Goal: Information Seeking & Learning: Compare options

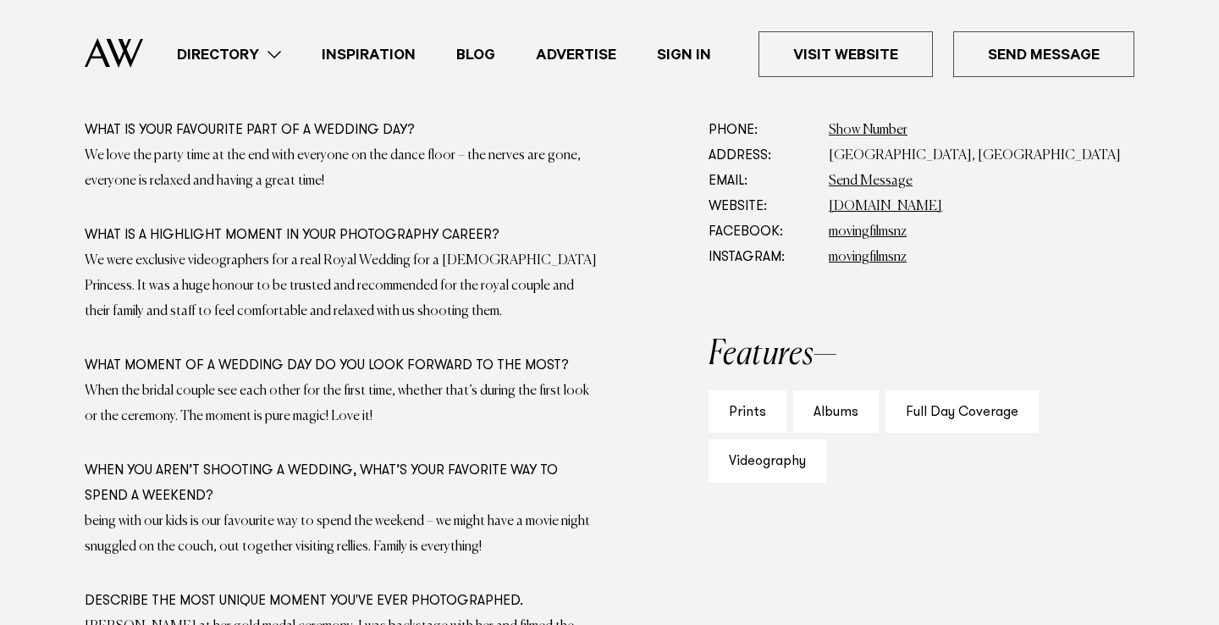
scroll to position [1010, 0]
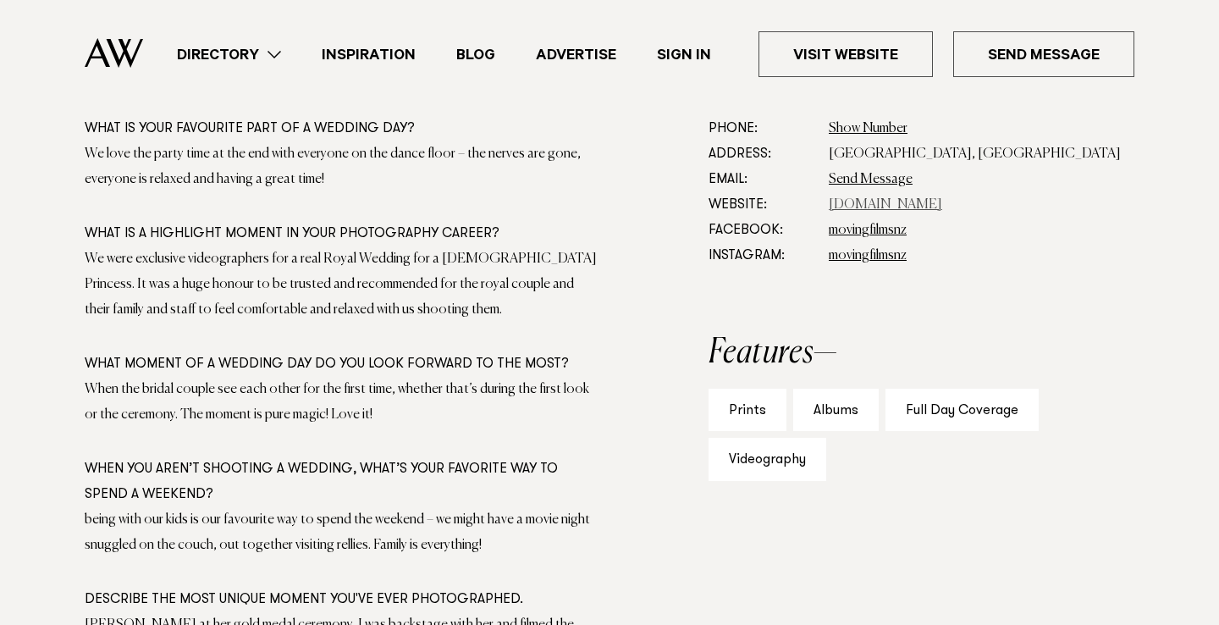
click at [852, 205] on link "movingfilms.co.nz" at bounding box center [885, 205] width 113 height 14
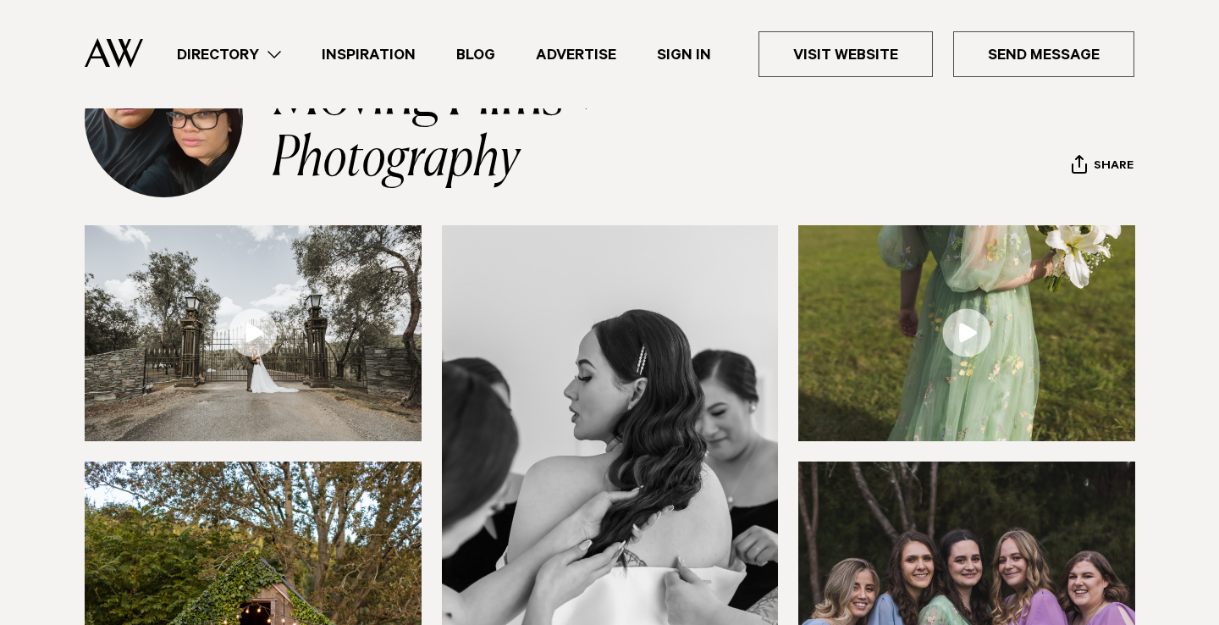
scroll to position [48, 0]
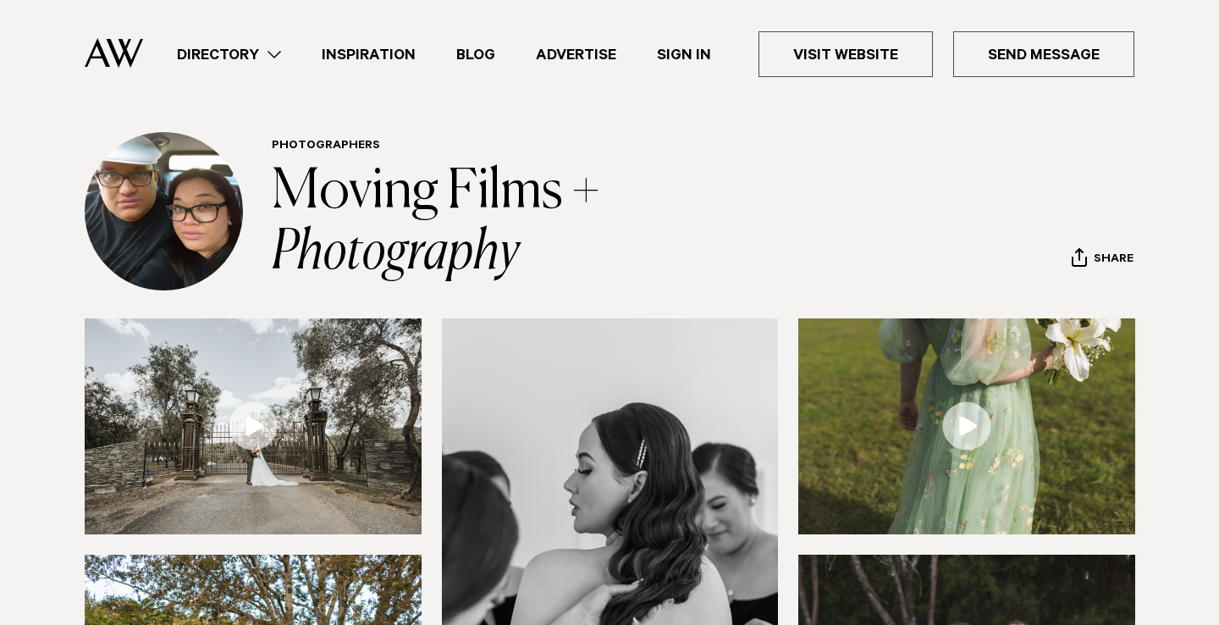
click at [277, 403] on img at bounding box center [253, 426] width 337 height 216
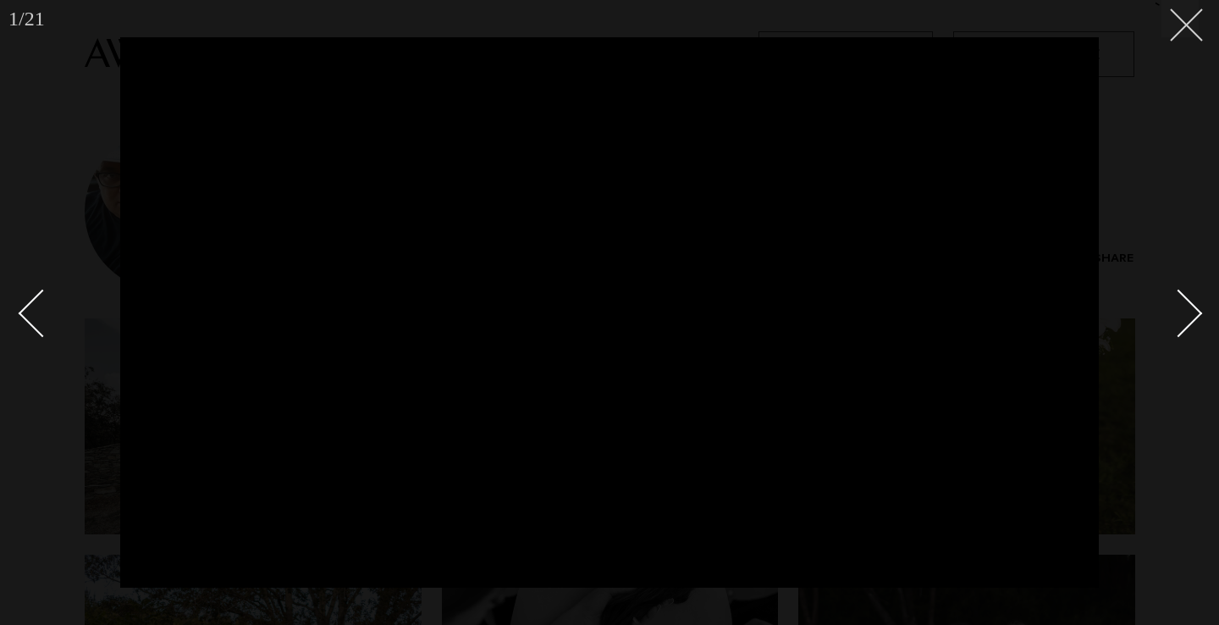
click at [1179, 35] on button at bounding box center [1179, 18] width 37 height 37
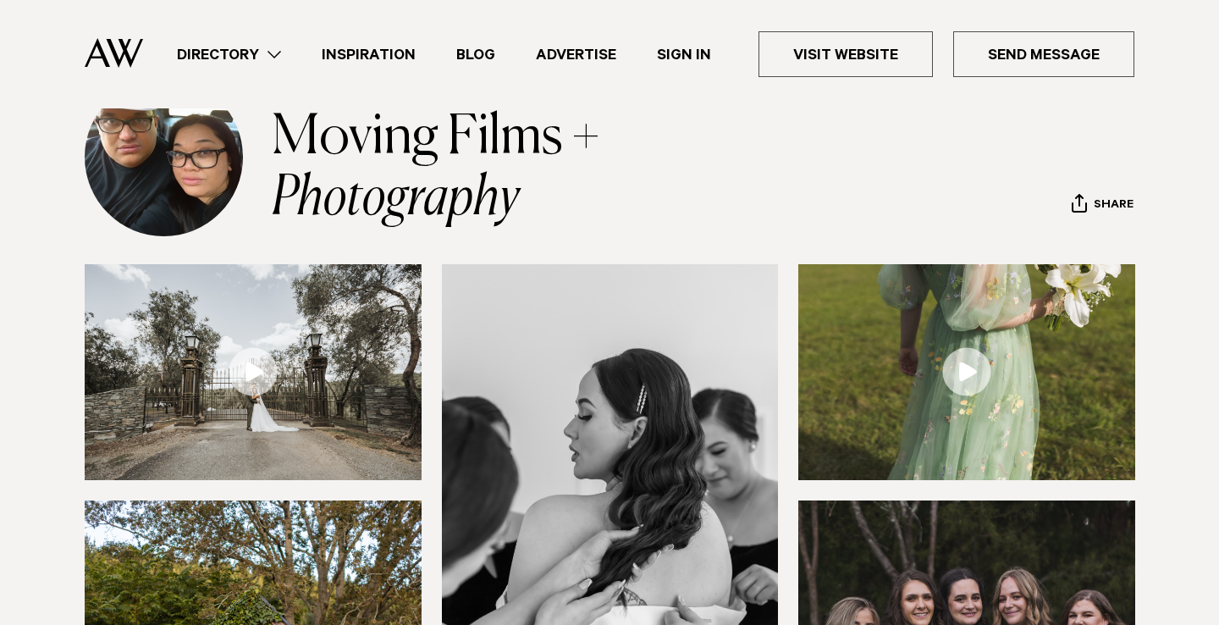
scroll to position [124, 0]
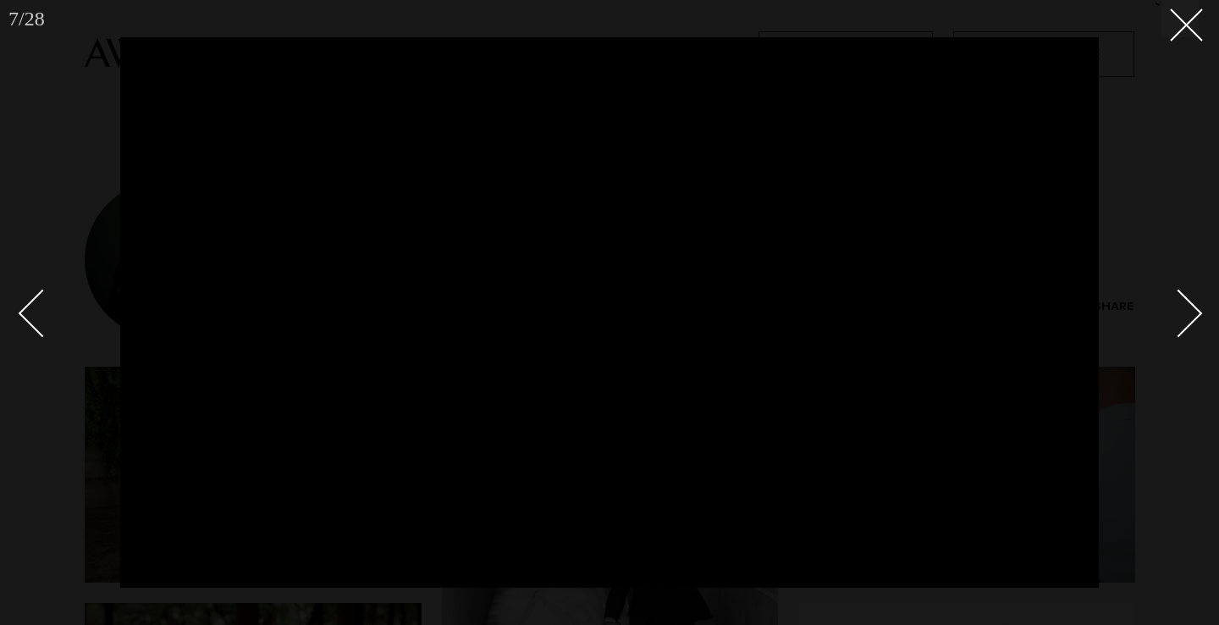
scroll to position [253, 0]
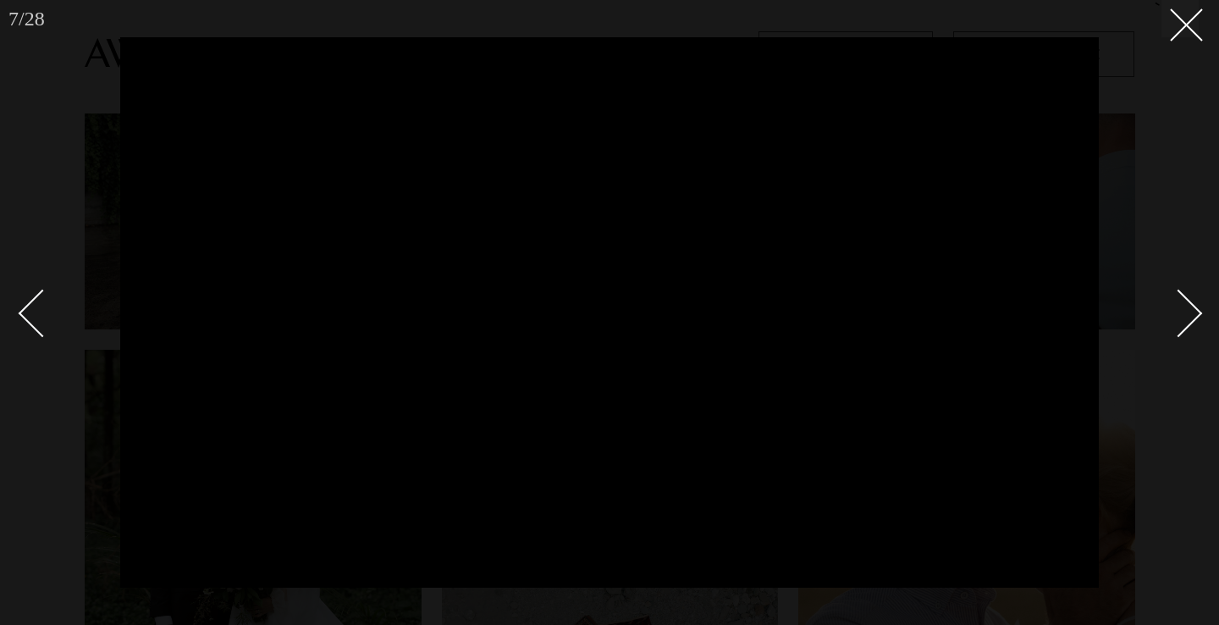
click at [1193, 313] on div "Next slide" at bounding box center [1179, 313] width 48 height 48
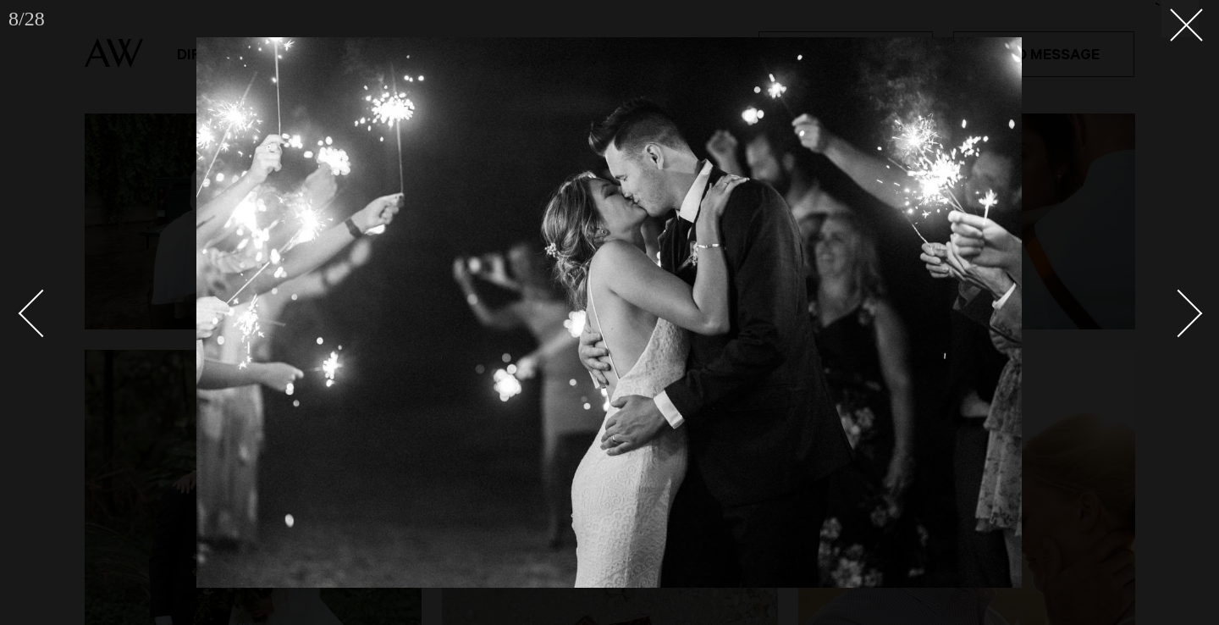
click at [1193, 313] on div "Next slide" at bounding box center [1179, 313] width 48 height 48
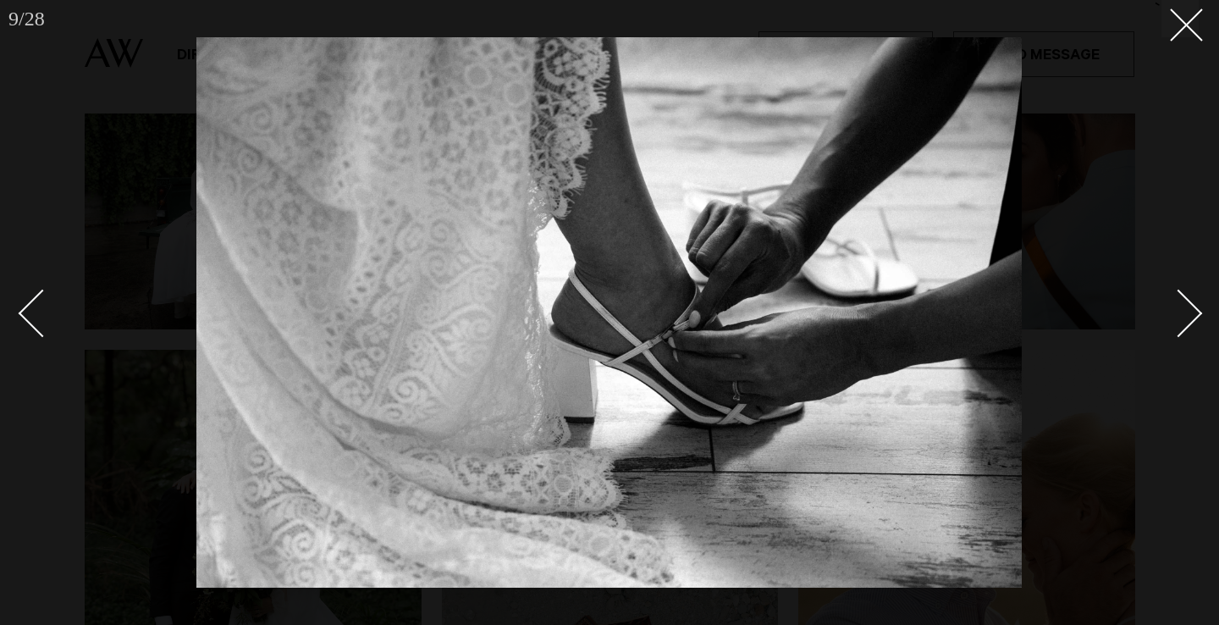
click at [81, 396] on div at bounding box center [609, 312] width 1219 height 625
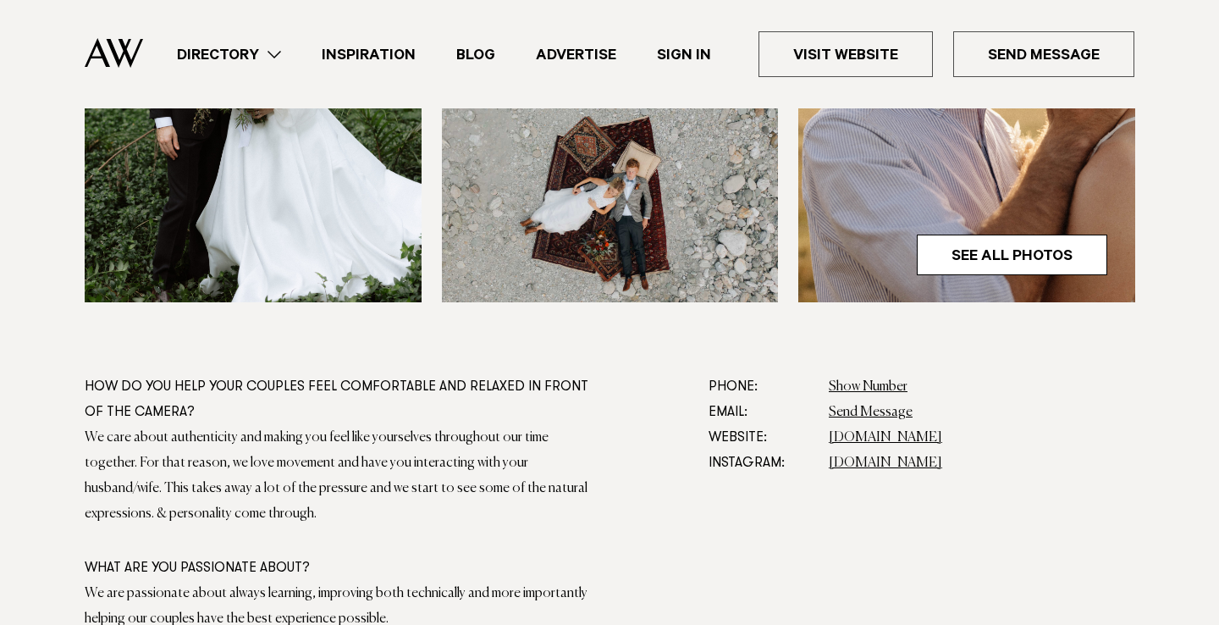
scroll to position [757, 0]
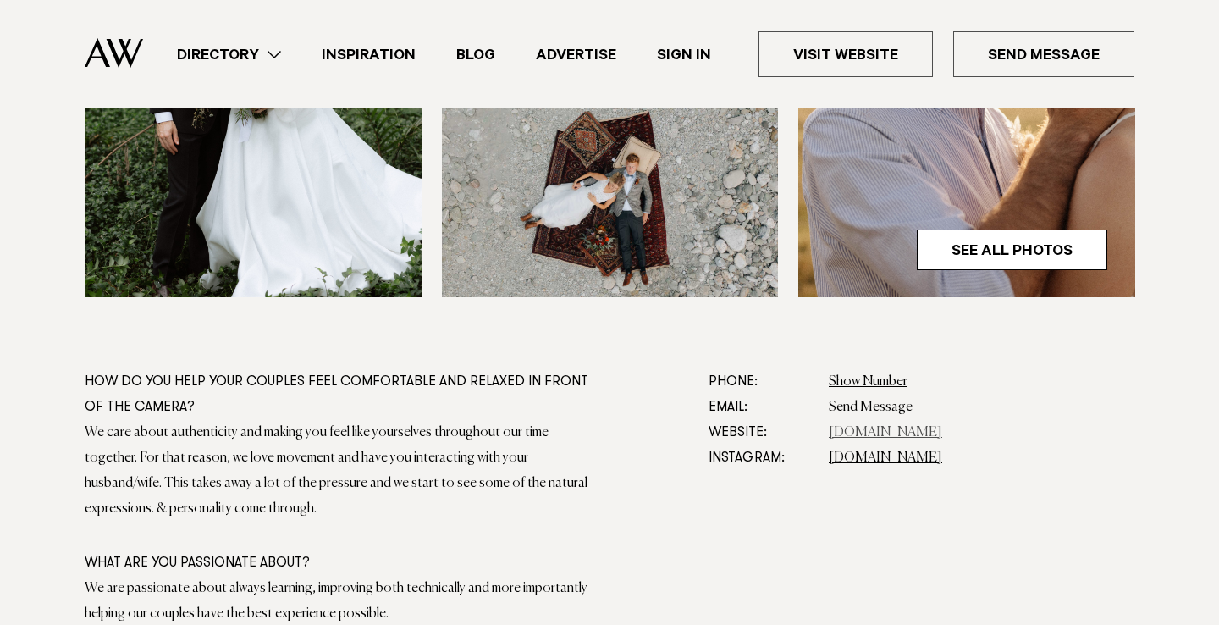
click at [859, 428] on link "[DOMAIN_NAME]" at bounding box center [885, 433] width 113 height 14
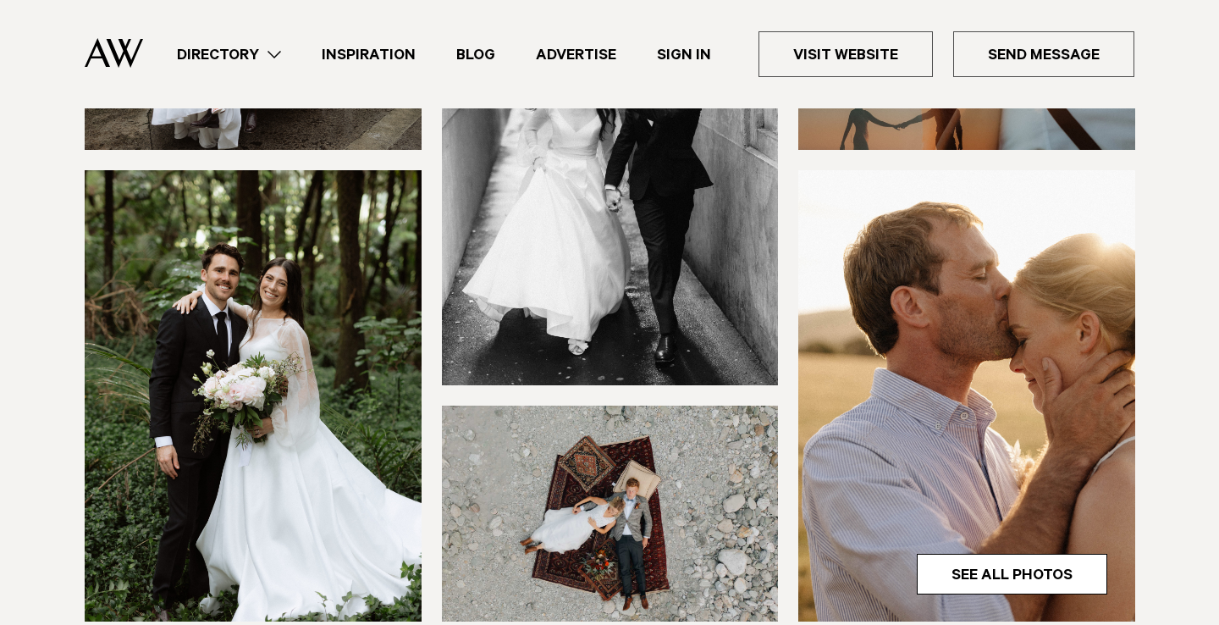
scroll to position [432, 0]
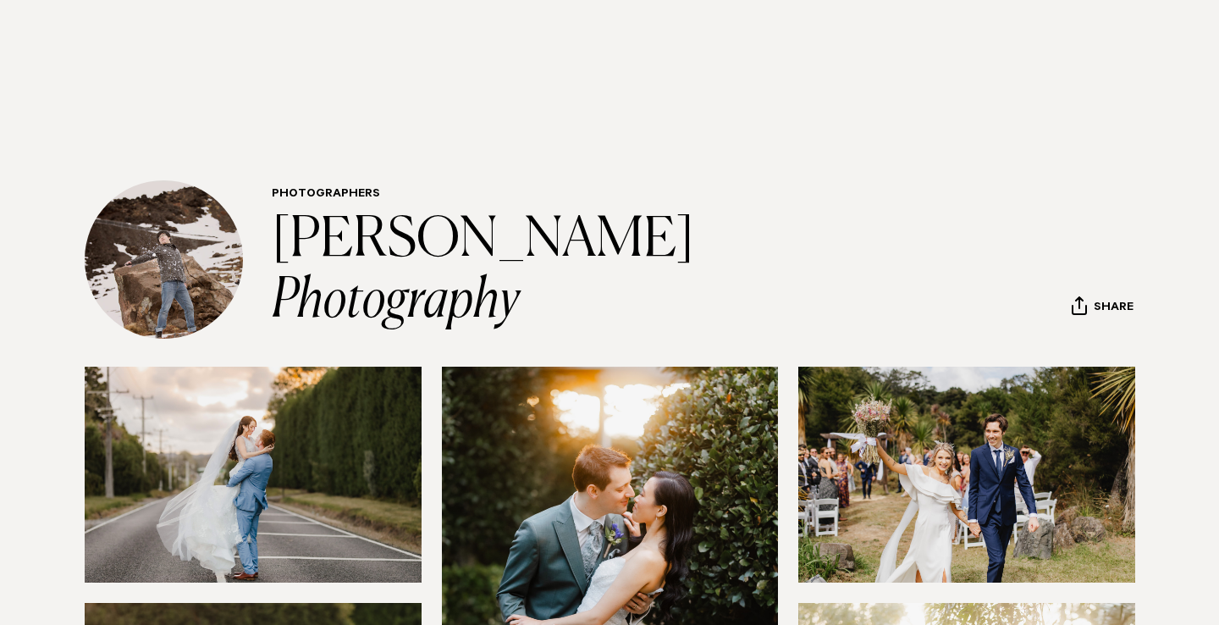
scroll to position [525, 0]
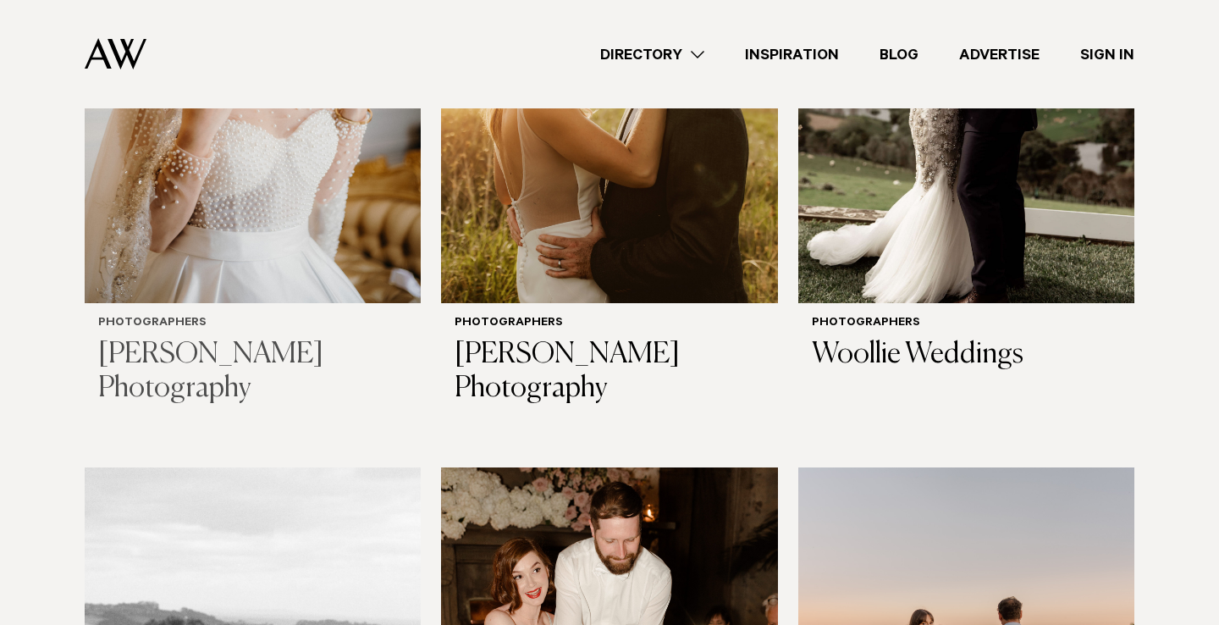
scroll to position [3911, 0]
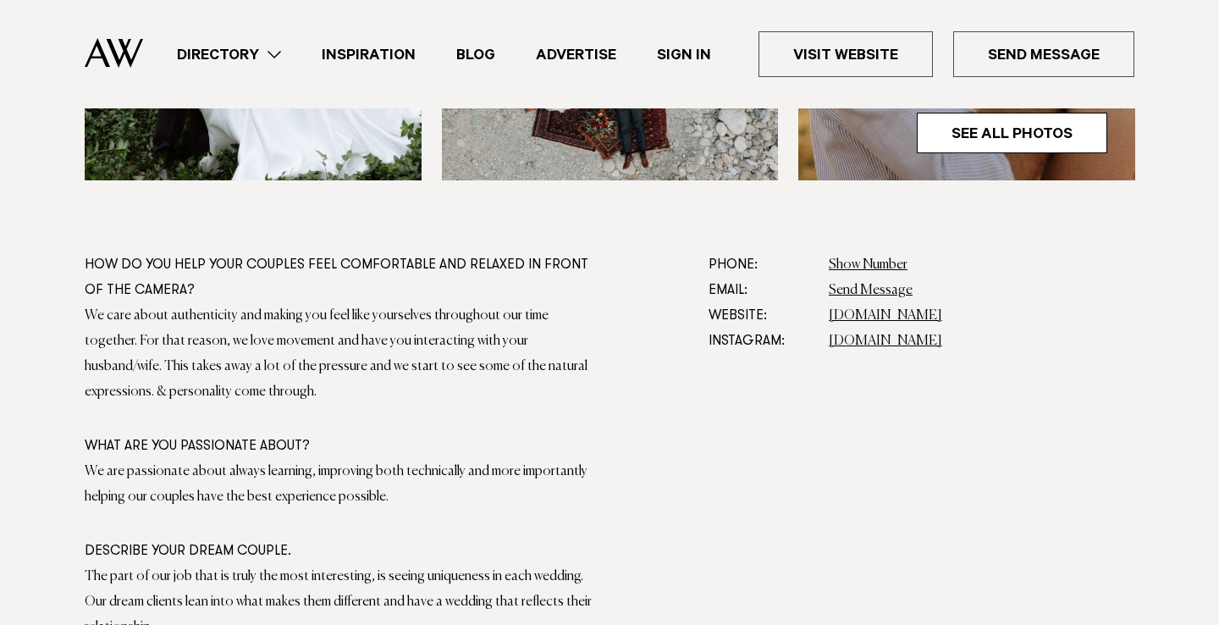
scroll to position [898, 0]
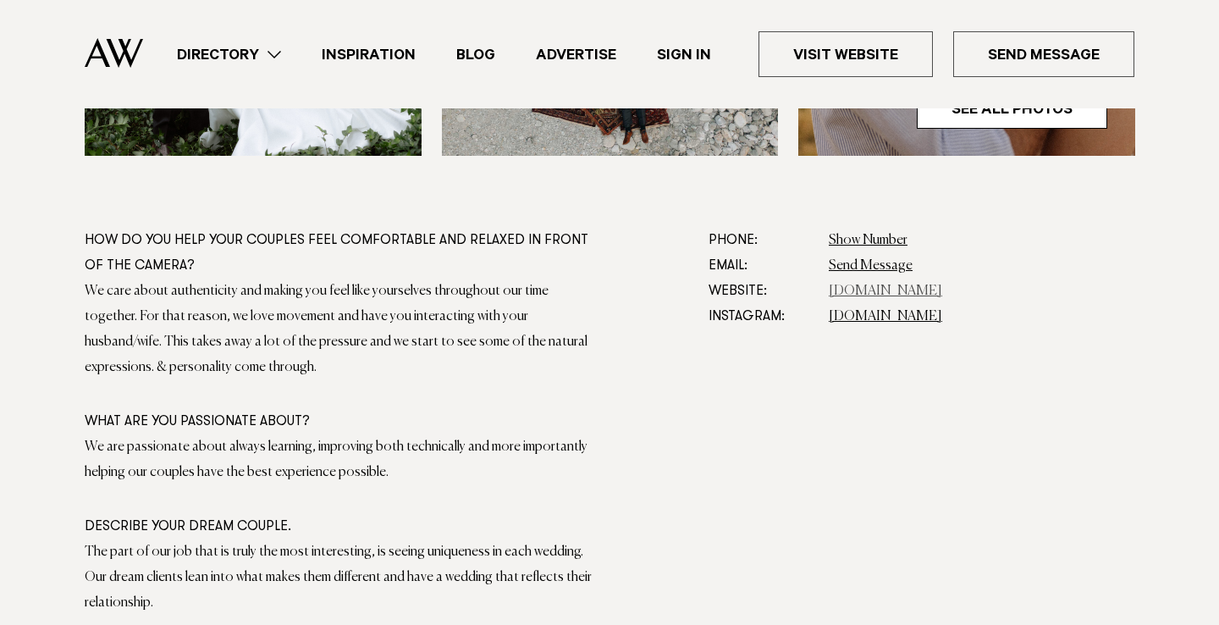
click at [894, 292] on link "thecedarweddings.co" at bounding box center [885, 291] width 113 height 14
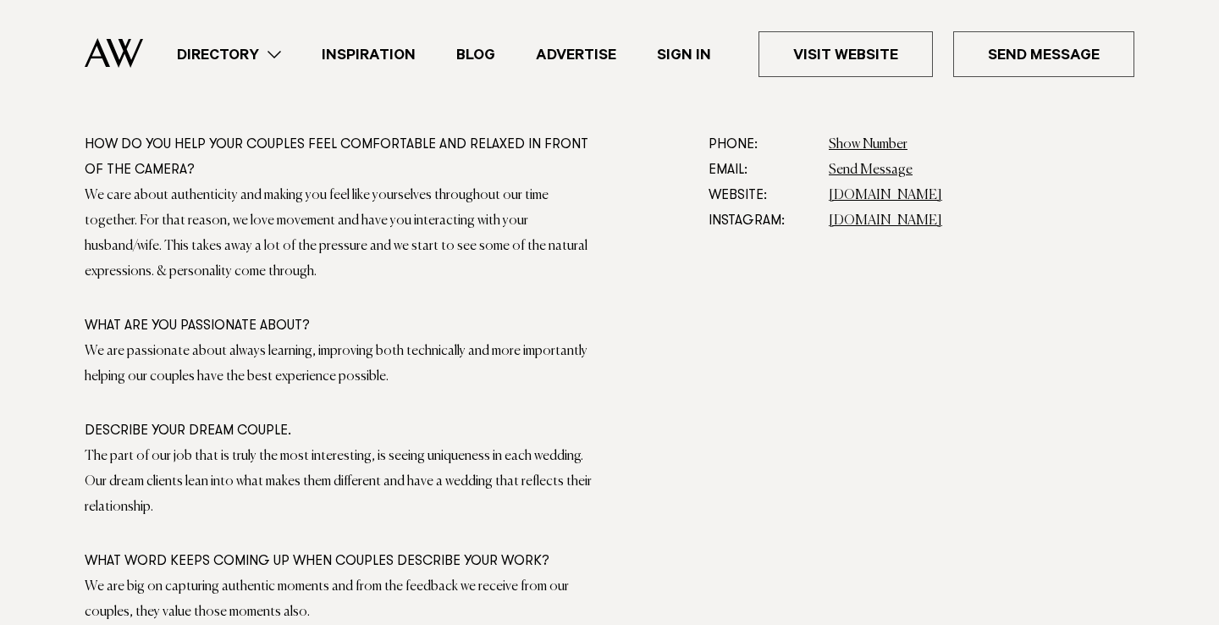
scroll to position [998, 0]
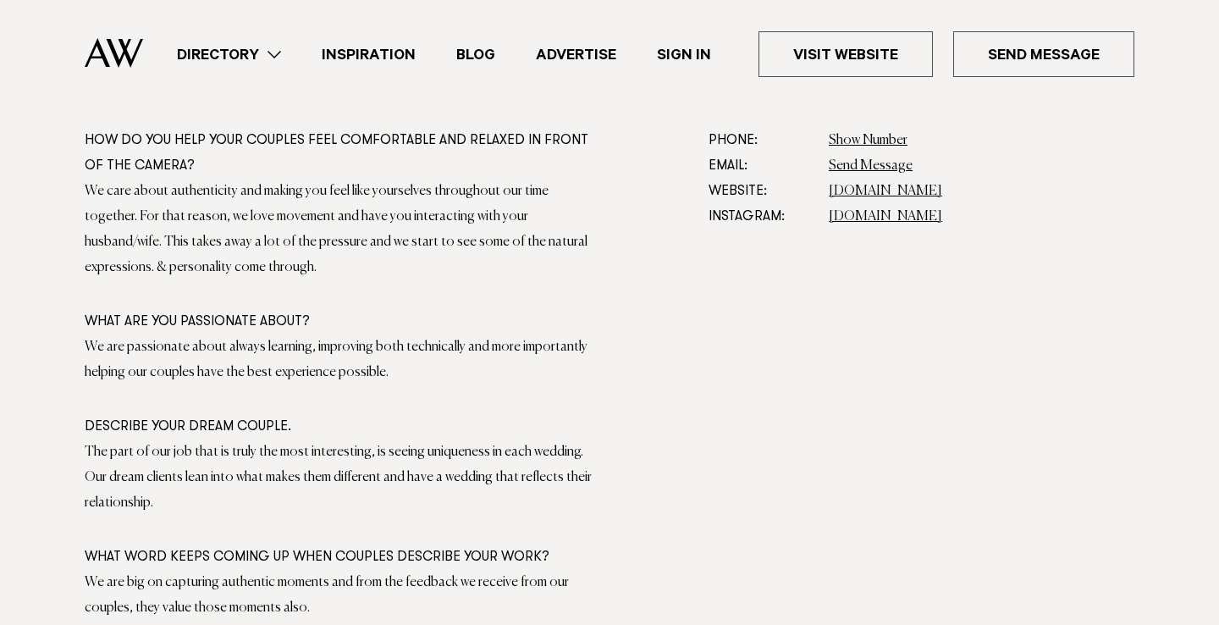
click at [257, 52] on link "Directory" at bounding box center [229, 54] width 145 height 23
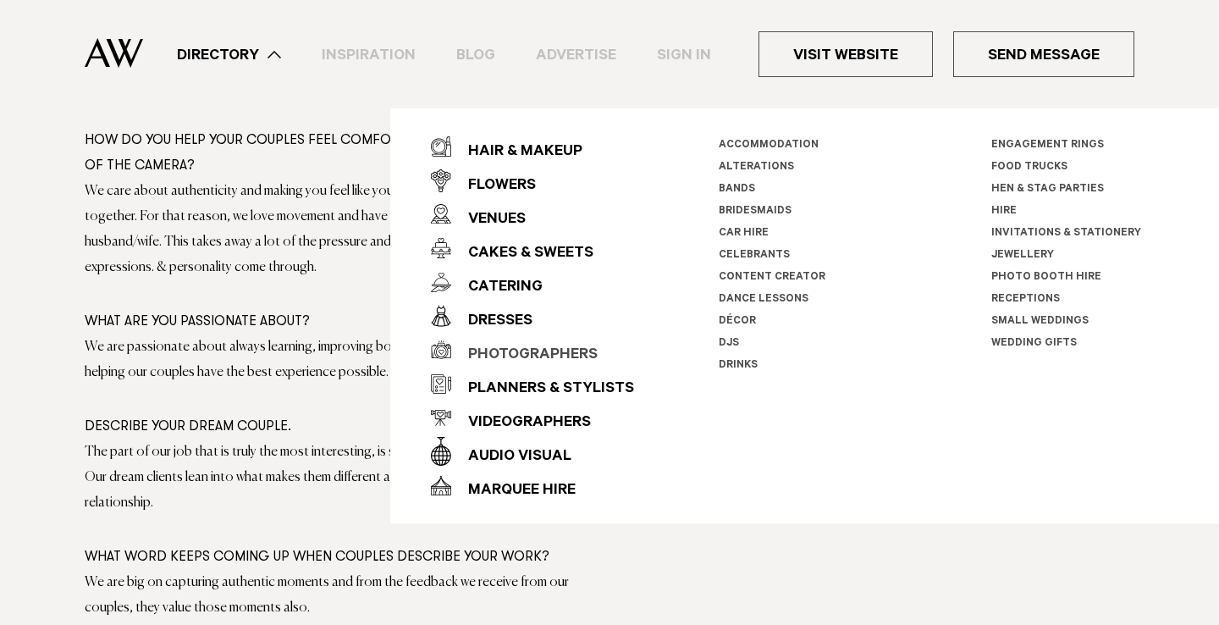
click at [506, 349] on div "Photographers" at bounding box center [524, 356] width 146 height 34
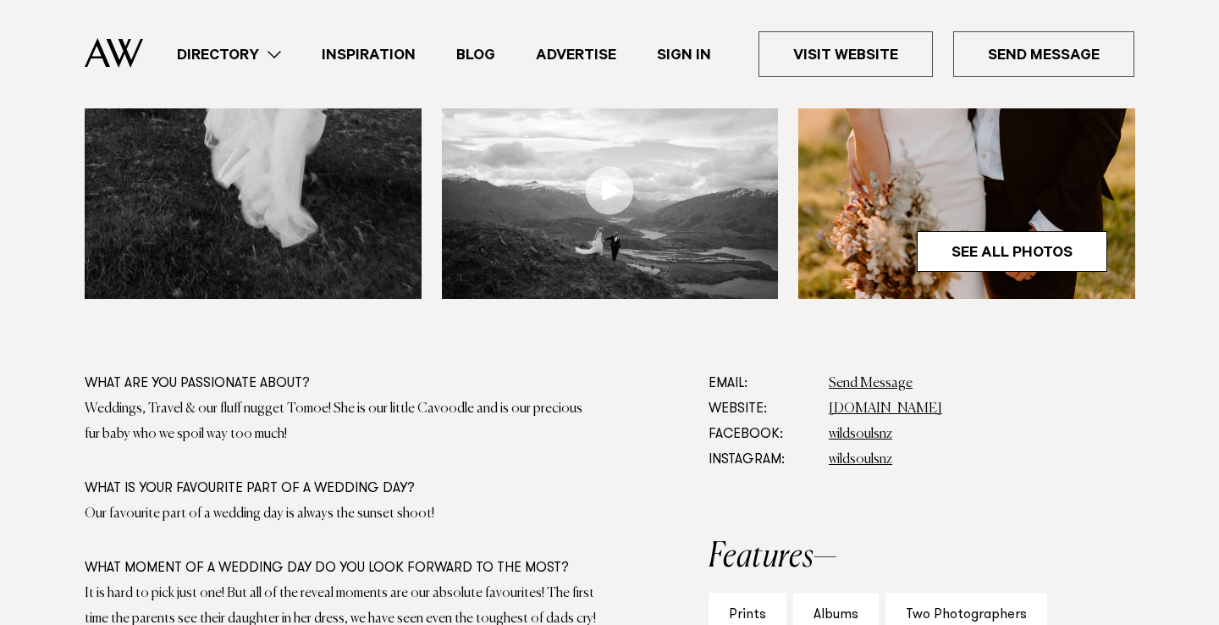
scroll to position [780, 0]
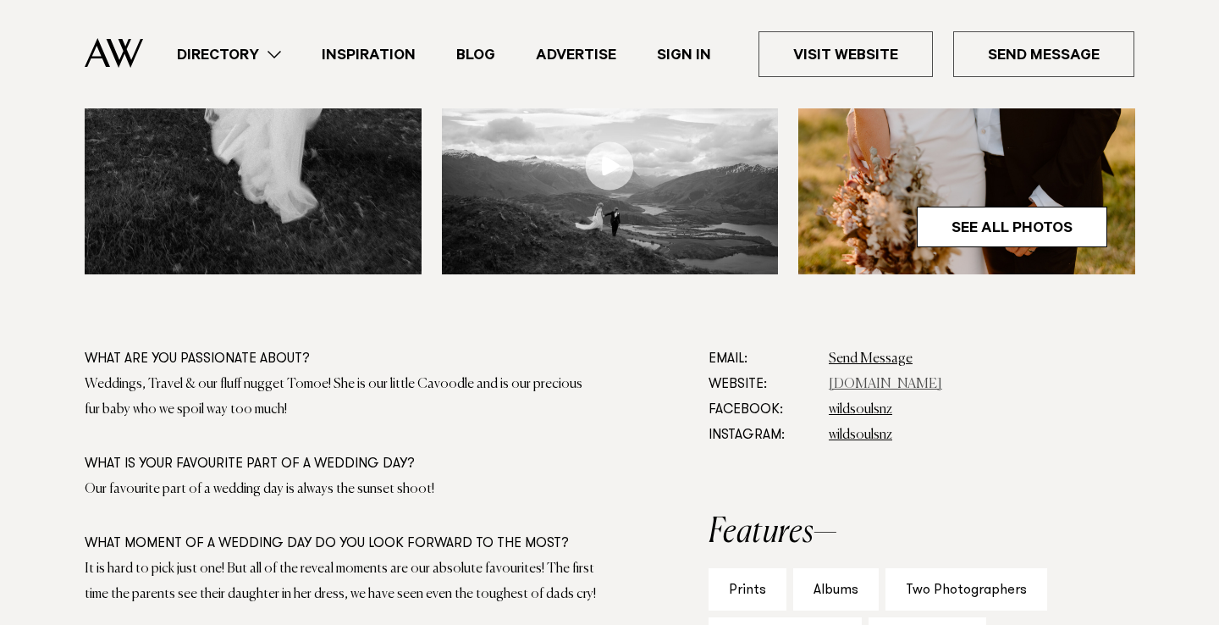
click at [851, 382] on link "www.wildsouls.co.nz" at bounding box center [885, 385] width 113 height 14
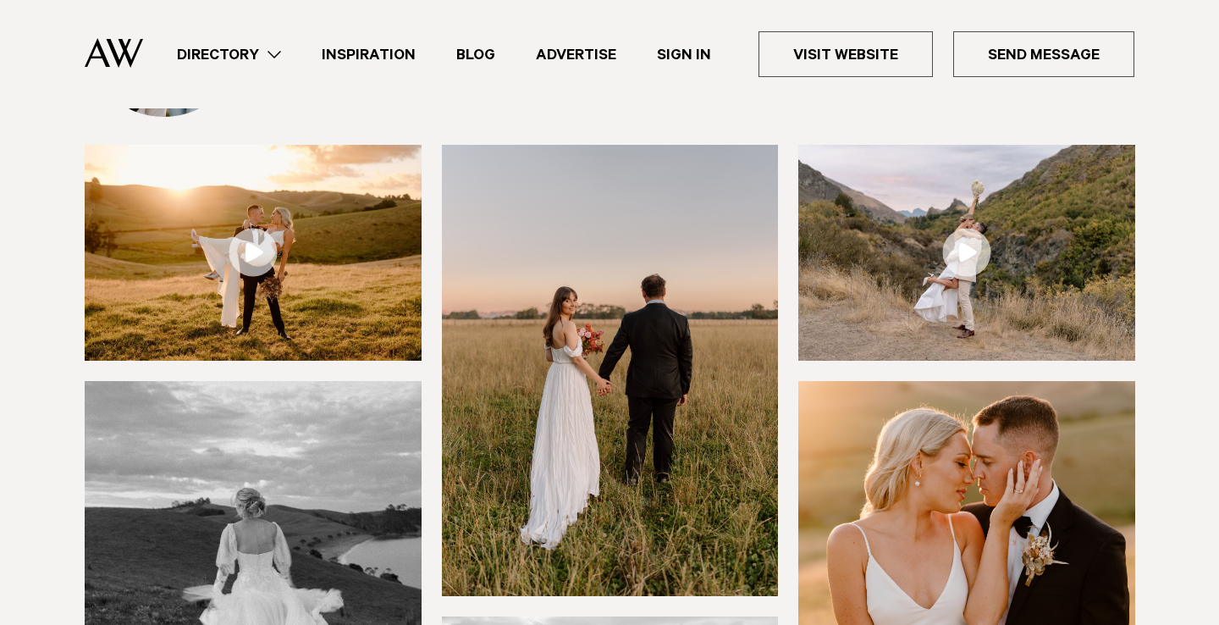
scroll to position [230, 0]
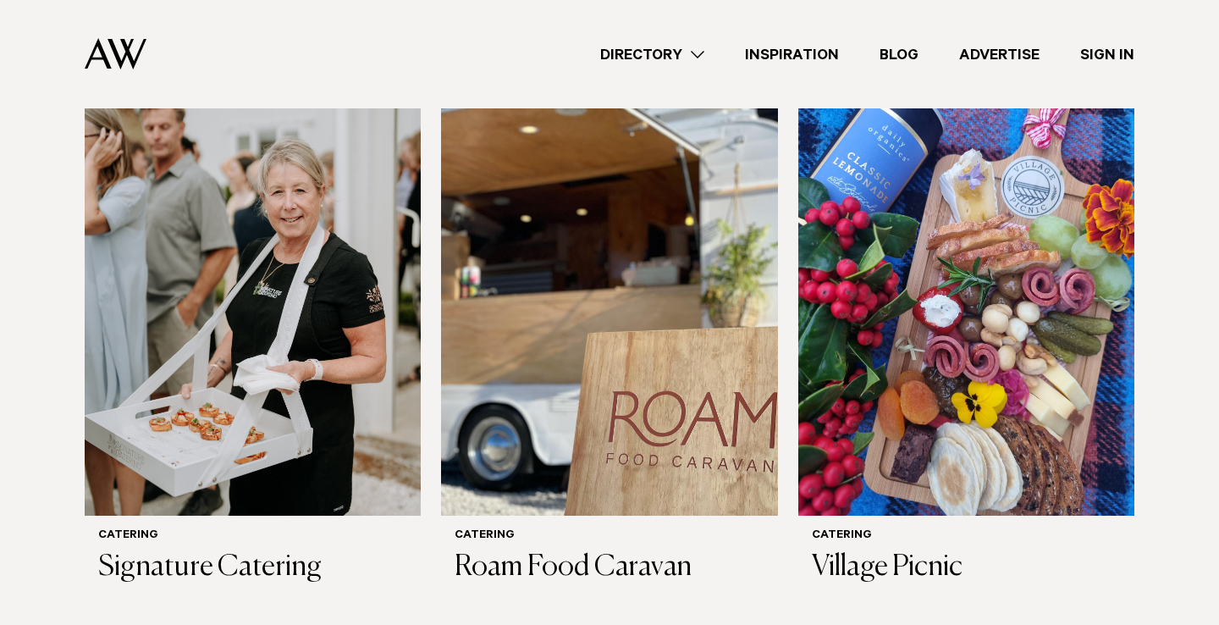
scroll to position [1749, 0]
click at [653, 61] on link "Directory" at bounding box center [652, 54] width 145 height 23
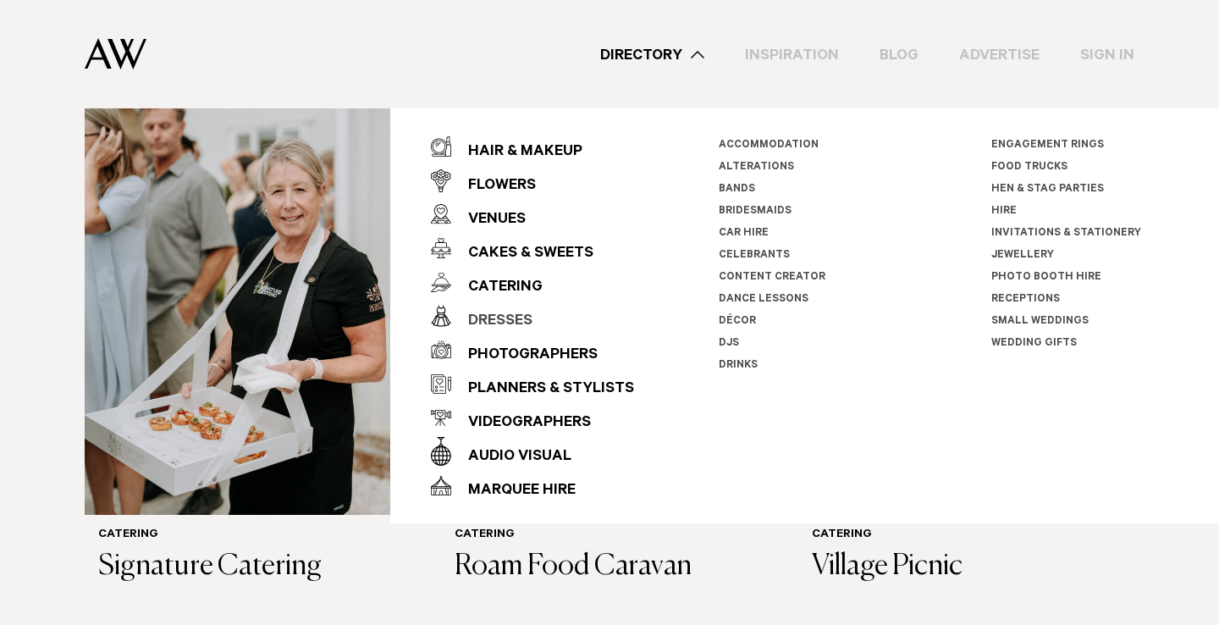
click at [517, 315] on div "Dresses" at bounding box center [491, 322] width 81 height 34
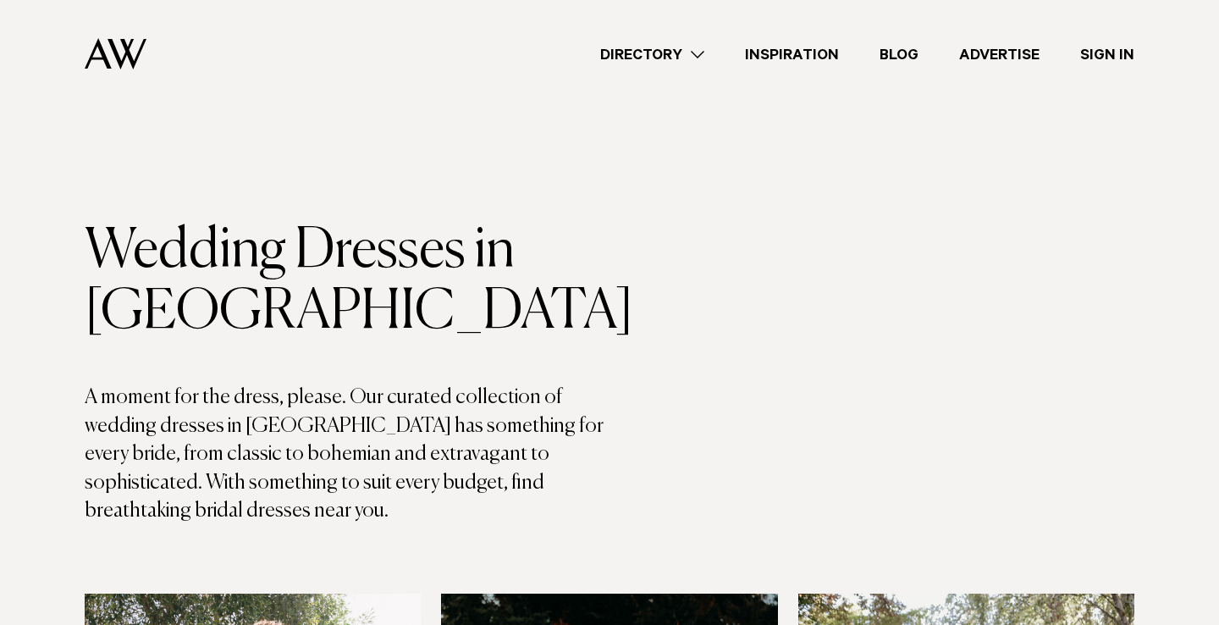
click at [714, 48] on link "Directory" at bounding box center [652, 54] width 145 height 23
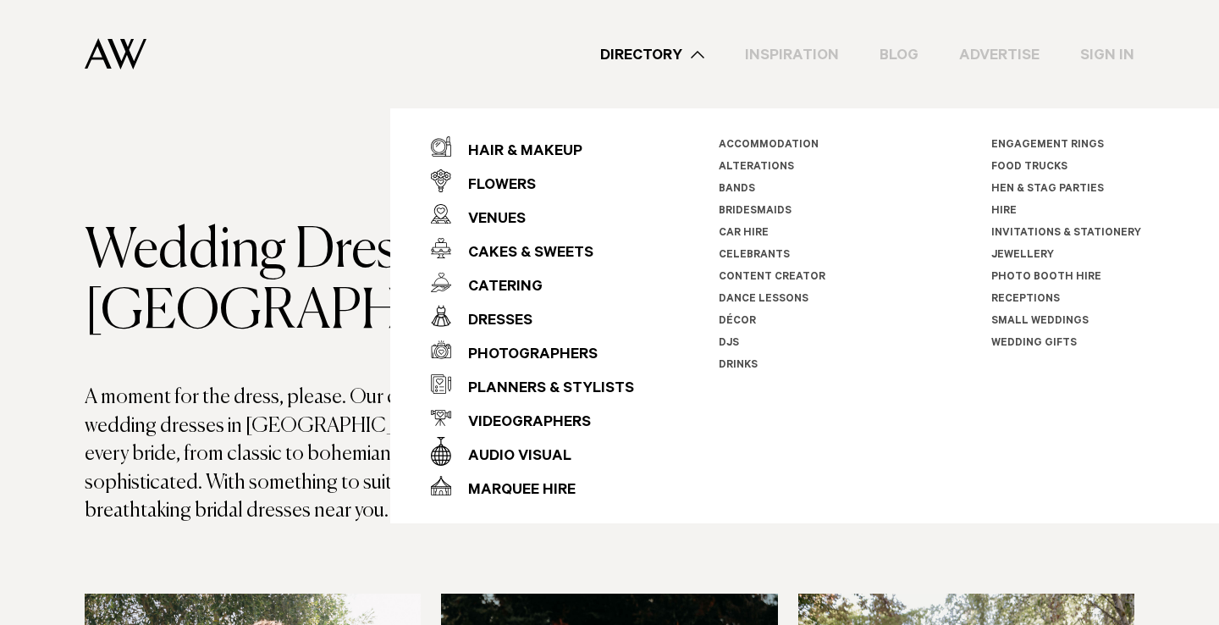
click at [727, 232] on link "Car Hire" at bounding box center [744, 234] width 50 height 12
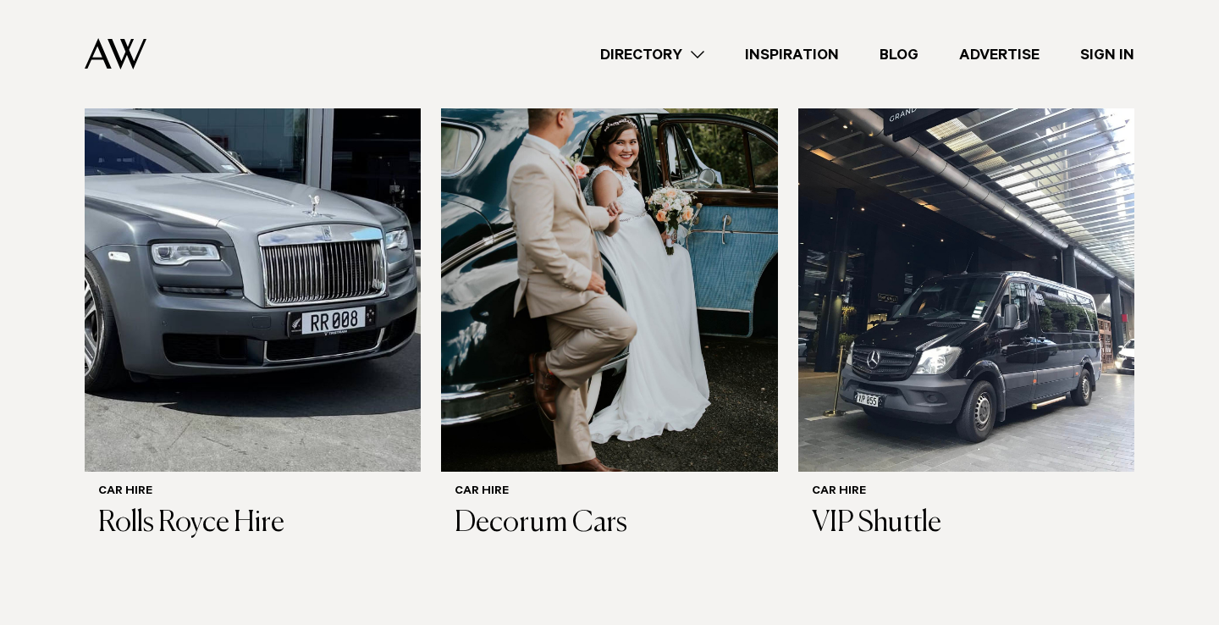
scroll to position [1158, 0]
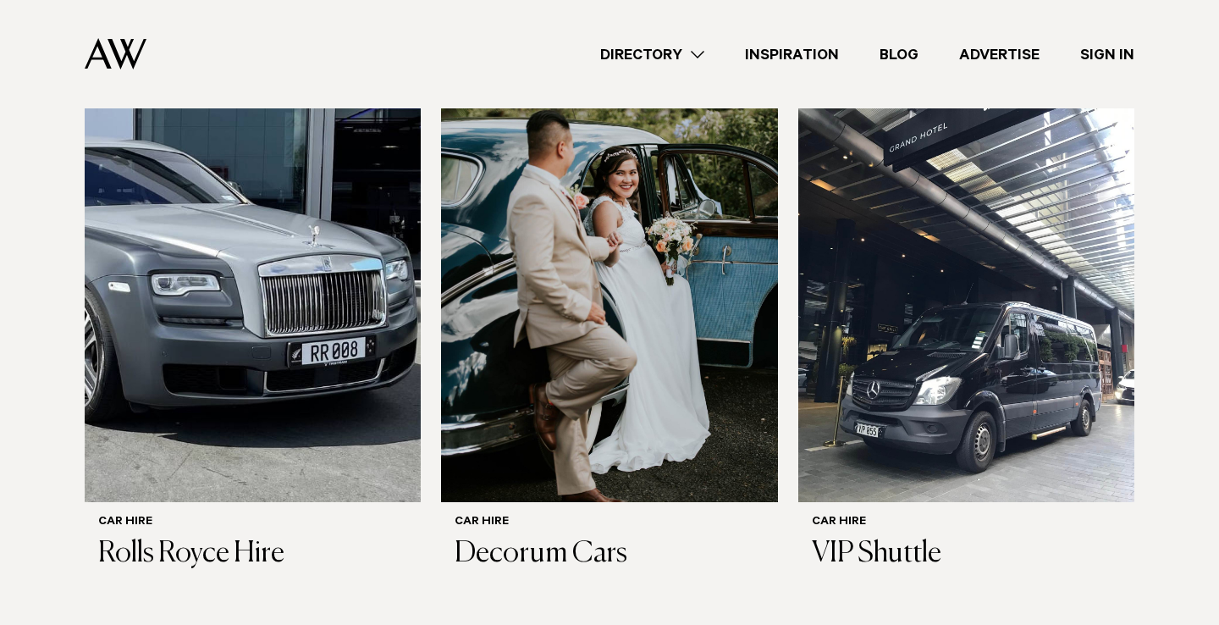
click at [697, 52] on link "Directory" at bounding box center [652, 54] width 145 height 23
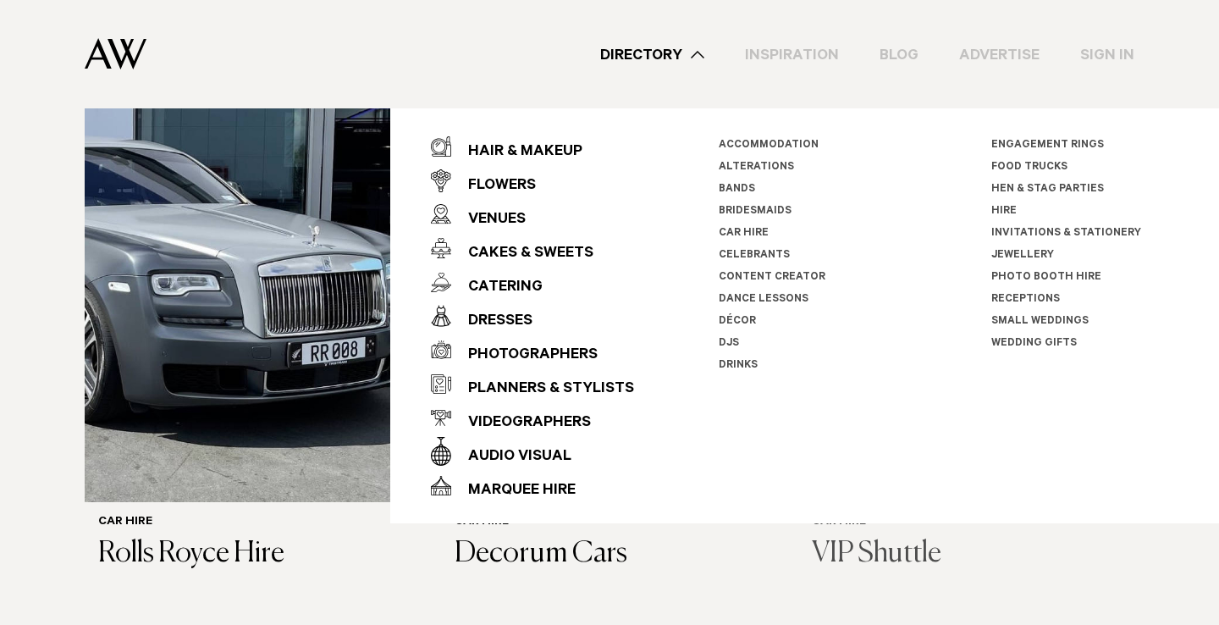
click at [1034, 342] on link "Wedding Gifts" at bounding box center [1033, 344] width 85 height 12
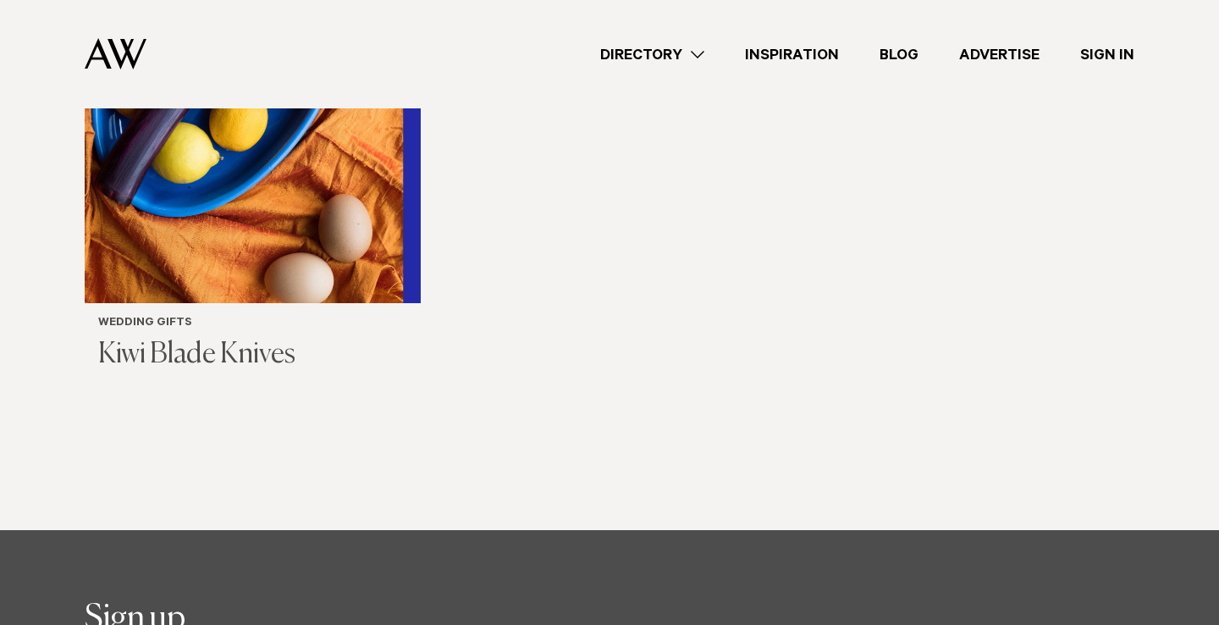
scroll to position [740, 0]
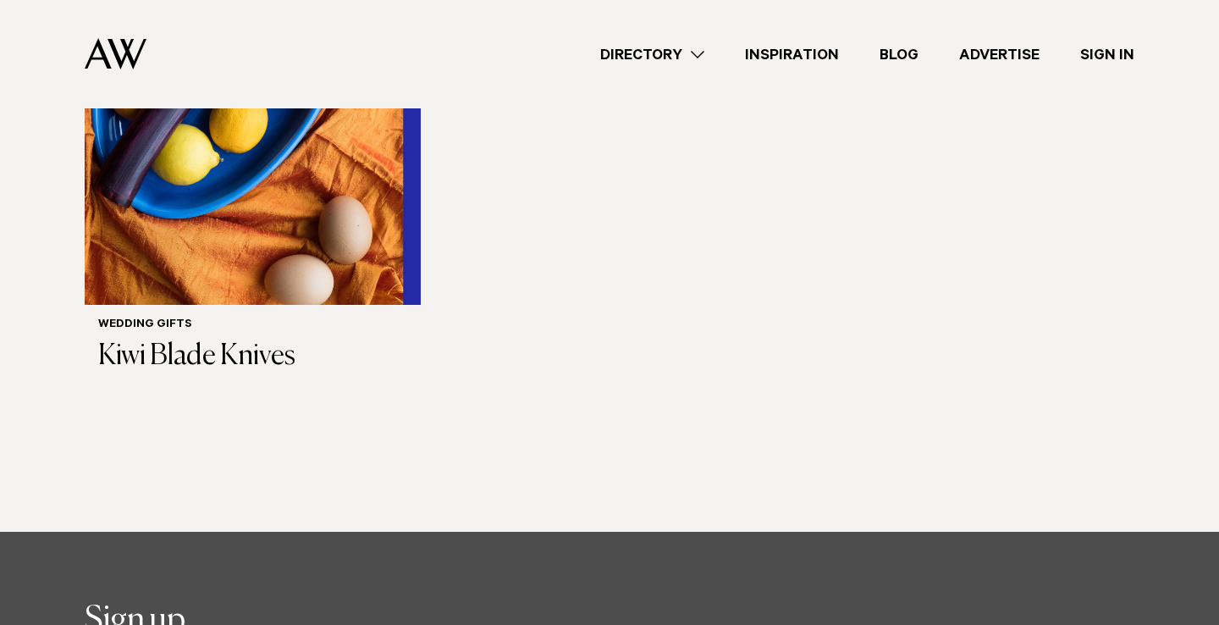
click at [772, 48] on link "Inspiration" at bounding box center [792, 54] width 135 height 23
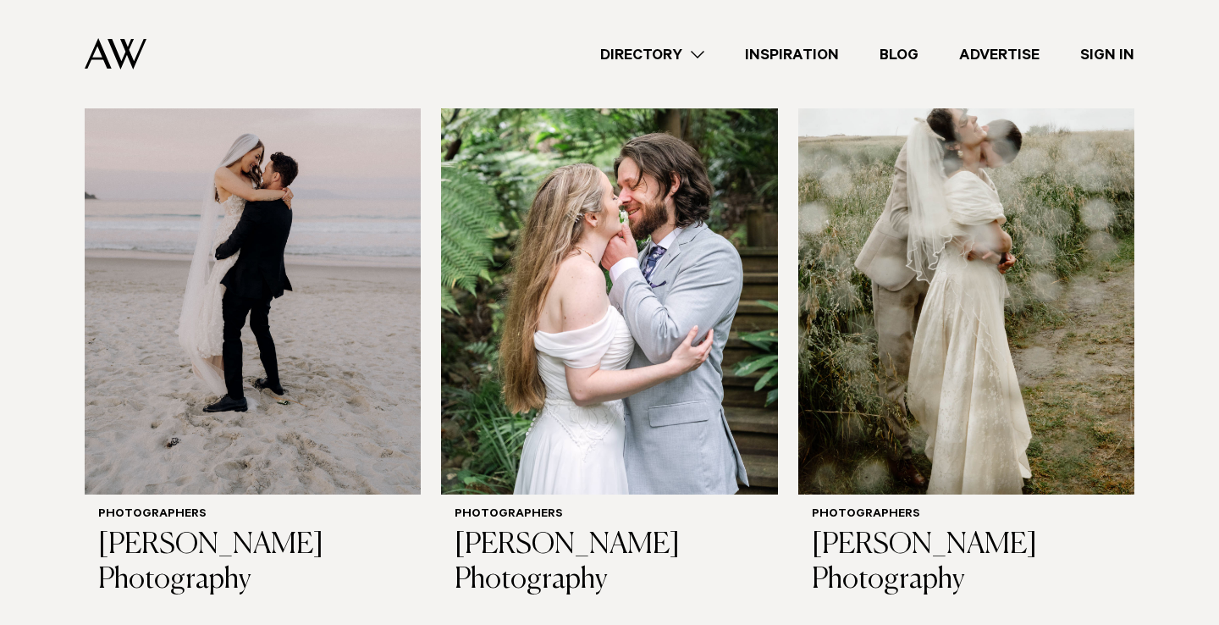
scroll to position [663, 0]
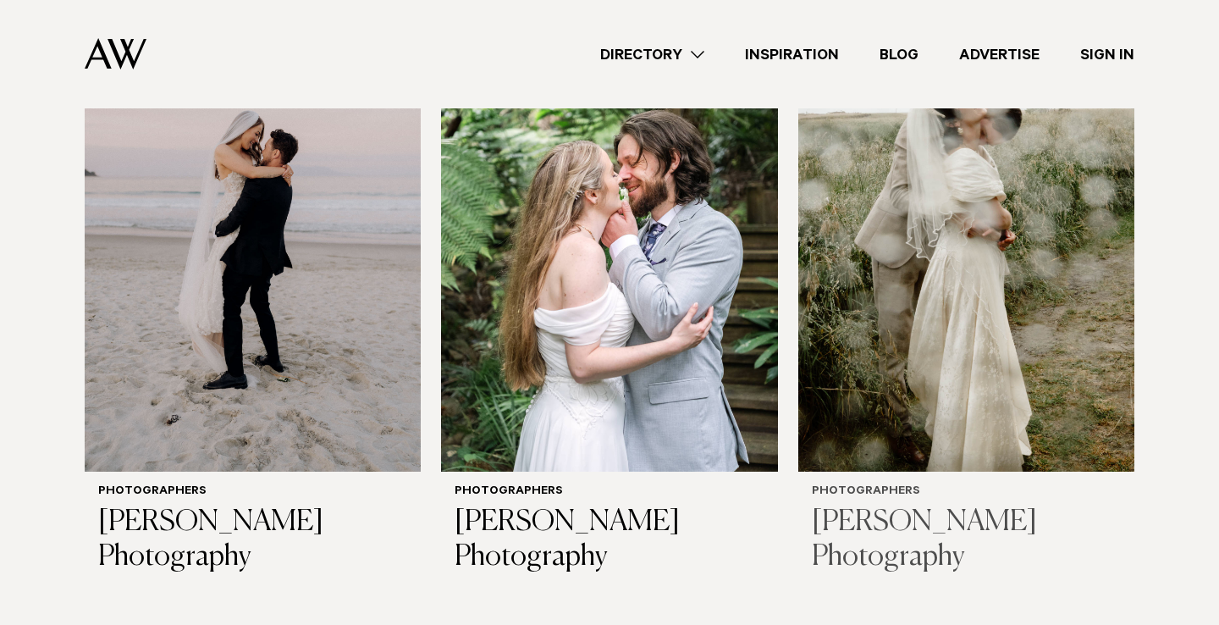
click at [878, 296] on img at bounding box center [966, 245] width 336 height 451
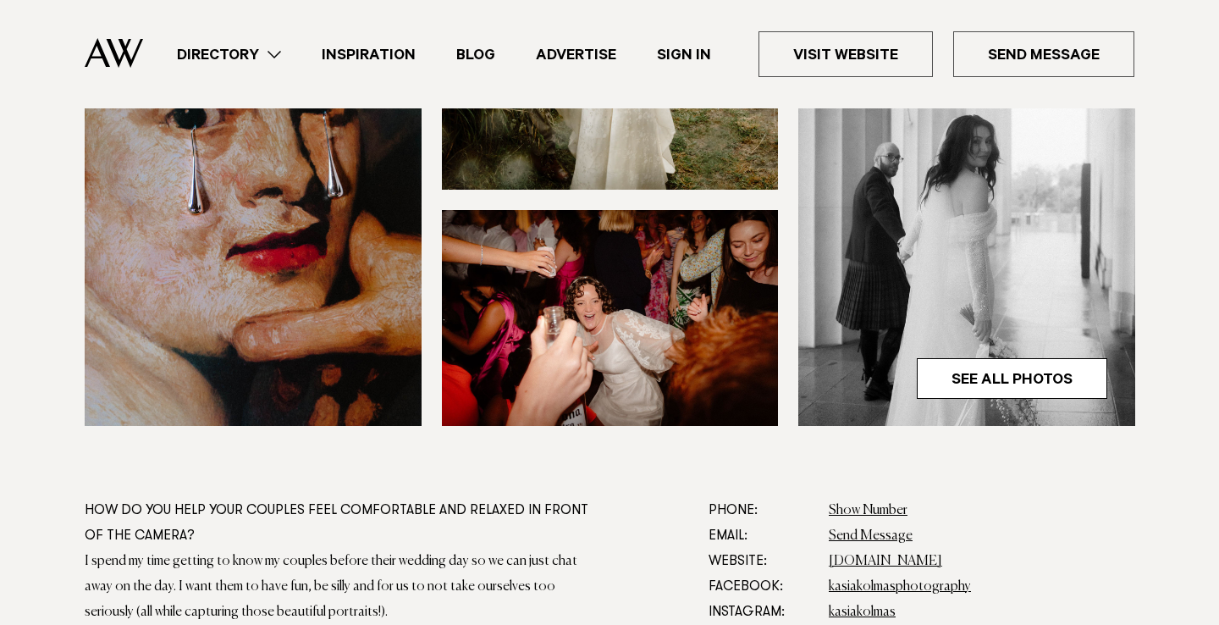
scroll to position [662, 0]
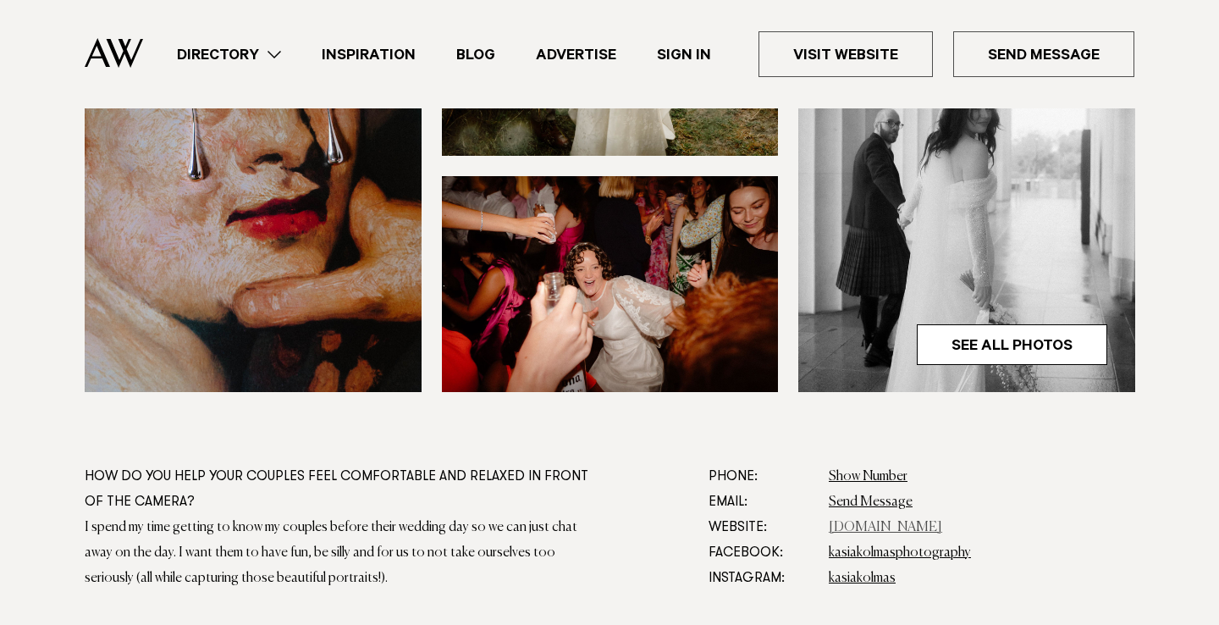
click at [875, 525] on link "[DOMAIN_NAME]" at bounding box center [885, 528] width 113 height 14
